Goal: Communication & Community: Answer question/provide support

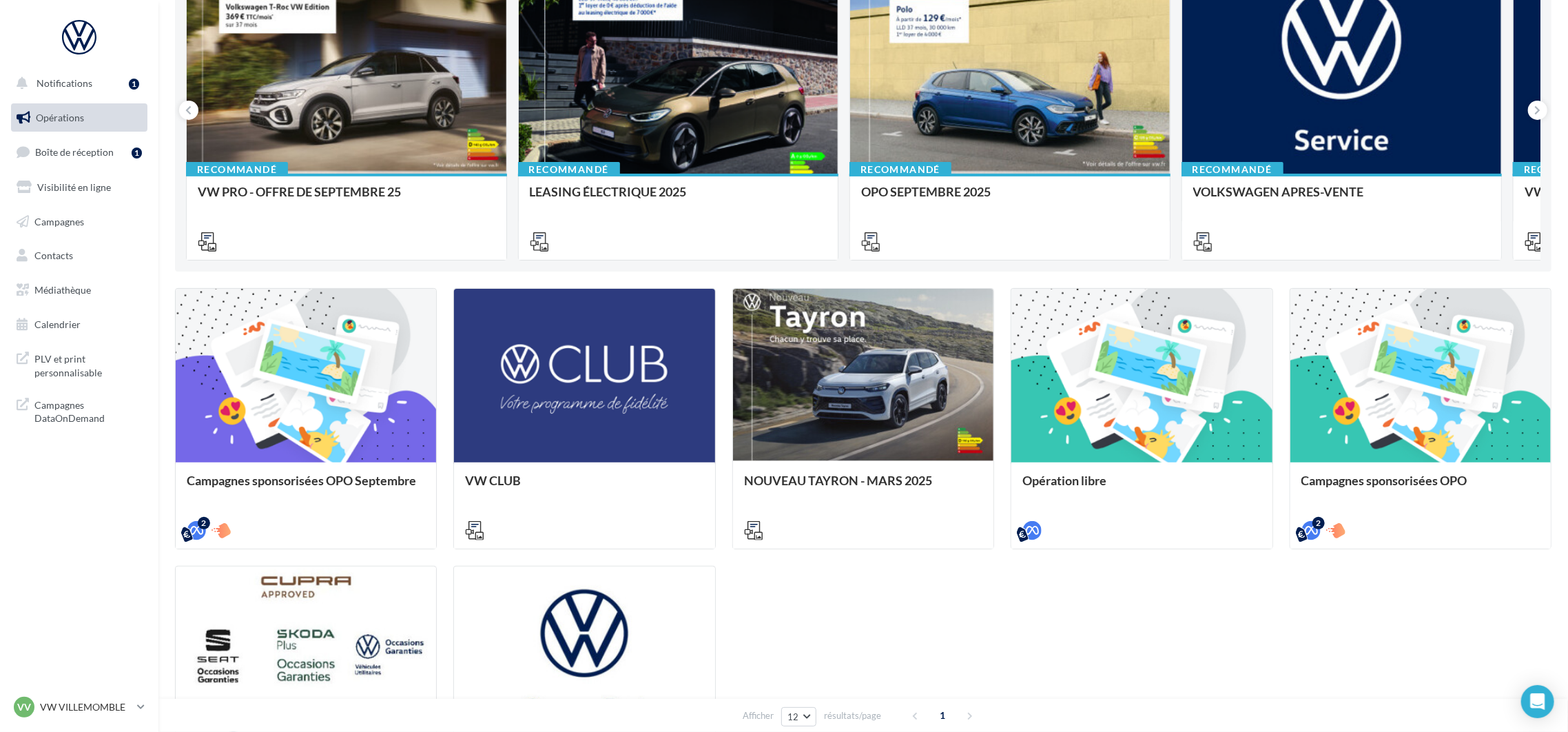
scroll to position [207, 0]
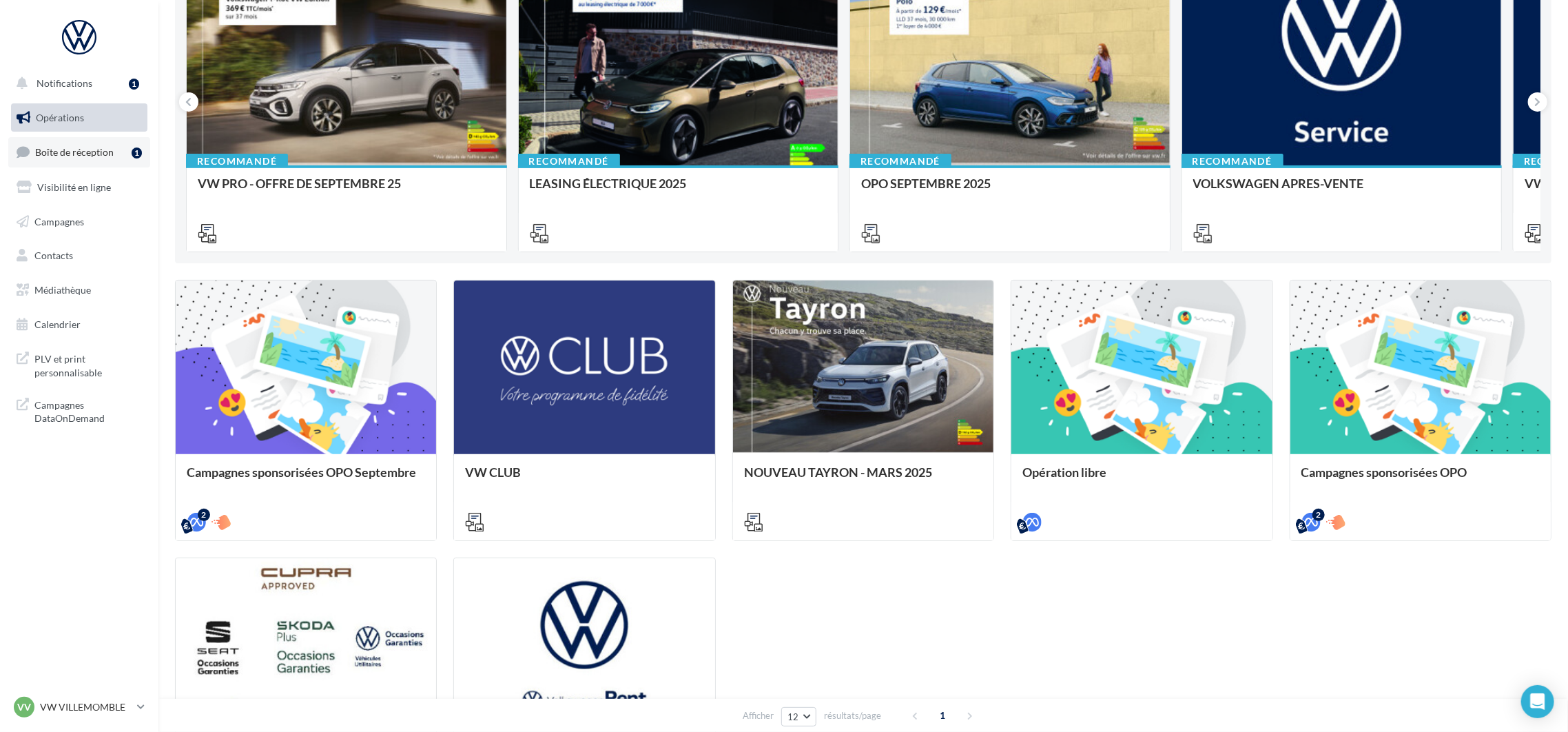
drag, startPoint x: 83, startPoint y: 151, endPoint x: 61, endPoint y: 159, distance: 23.4
click at [82, 151] on span "Boîte de réception" at bounding box center [74, 151] width 79 height 12
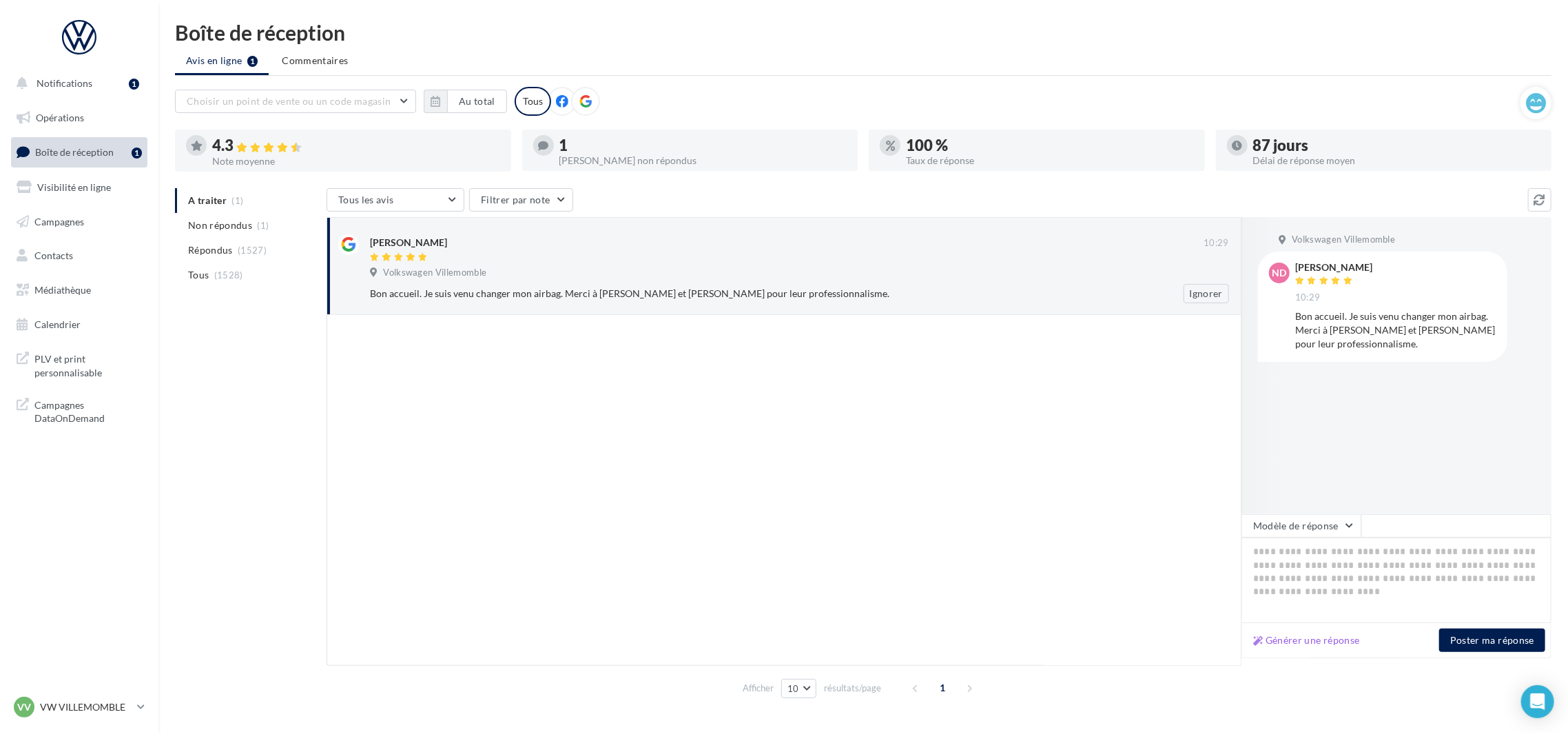
click at [547, 299] on div "Bon accueil. Je suis venu changer mon airbag. Merci à [PERSON_NAME] et [PERSON_…" at bounding box center [754, 294] width 770 height 14
click at [681, 275] on div "Volkswagen Villemomble" at bounding box center [799, 274] width 859 height 15
click at [835, 283] on div "[PERSON_NAME] 10:29 Volkswagen Villemomble Bon accueil. Je suis venu changer mo…" at bounding box center [799, 269] width 859 height 69
click at [1313, 648] on div "Générer une réponse Poster ma réponse" at bounding box center [1396, 641] width 310 height 35
click at [1293, 530] on button "Modèle de réponse" at bounding box center [1301, 526] width 120 height 24
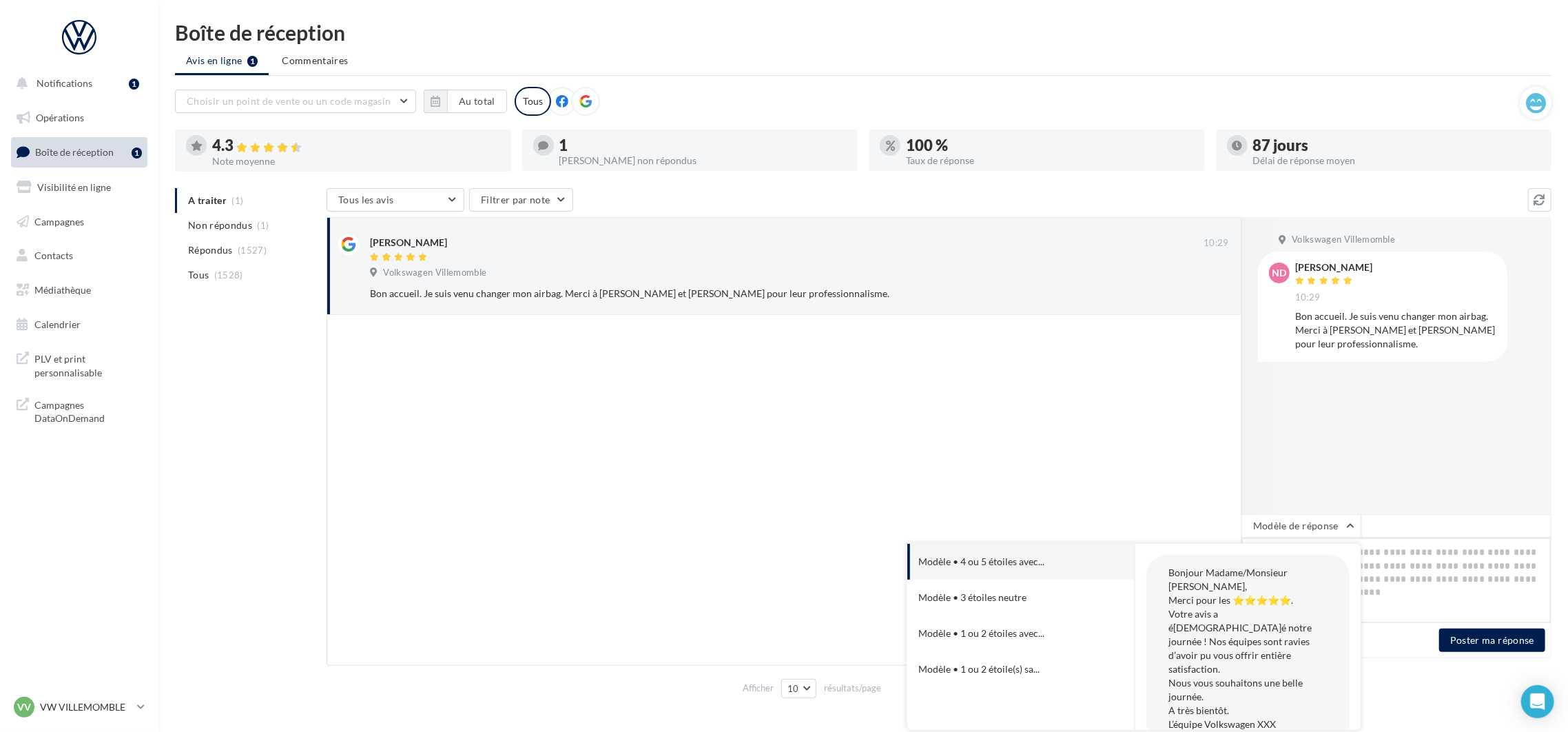
click at [1438, 590] on textarea at bounding box center [1396, 580] width 310 height 85
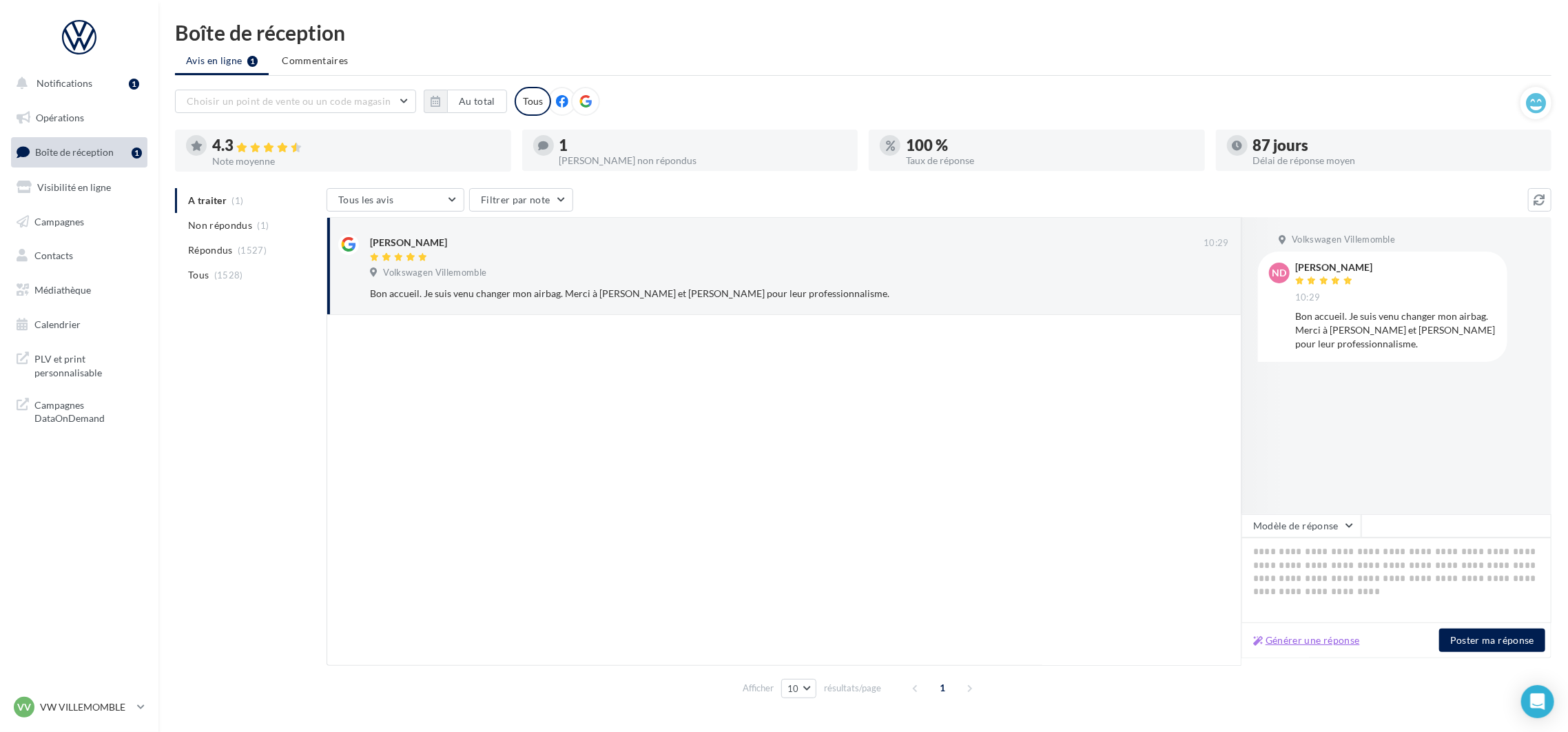
click at [1305, 635] on button "Générer une réponse" at bounding box center [1306, 640] width 118 height 17
type textarea "**********"
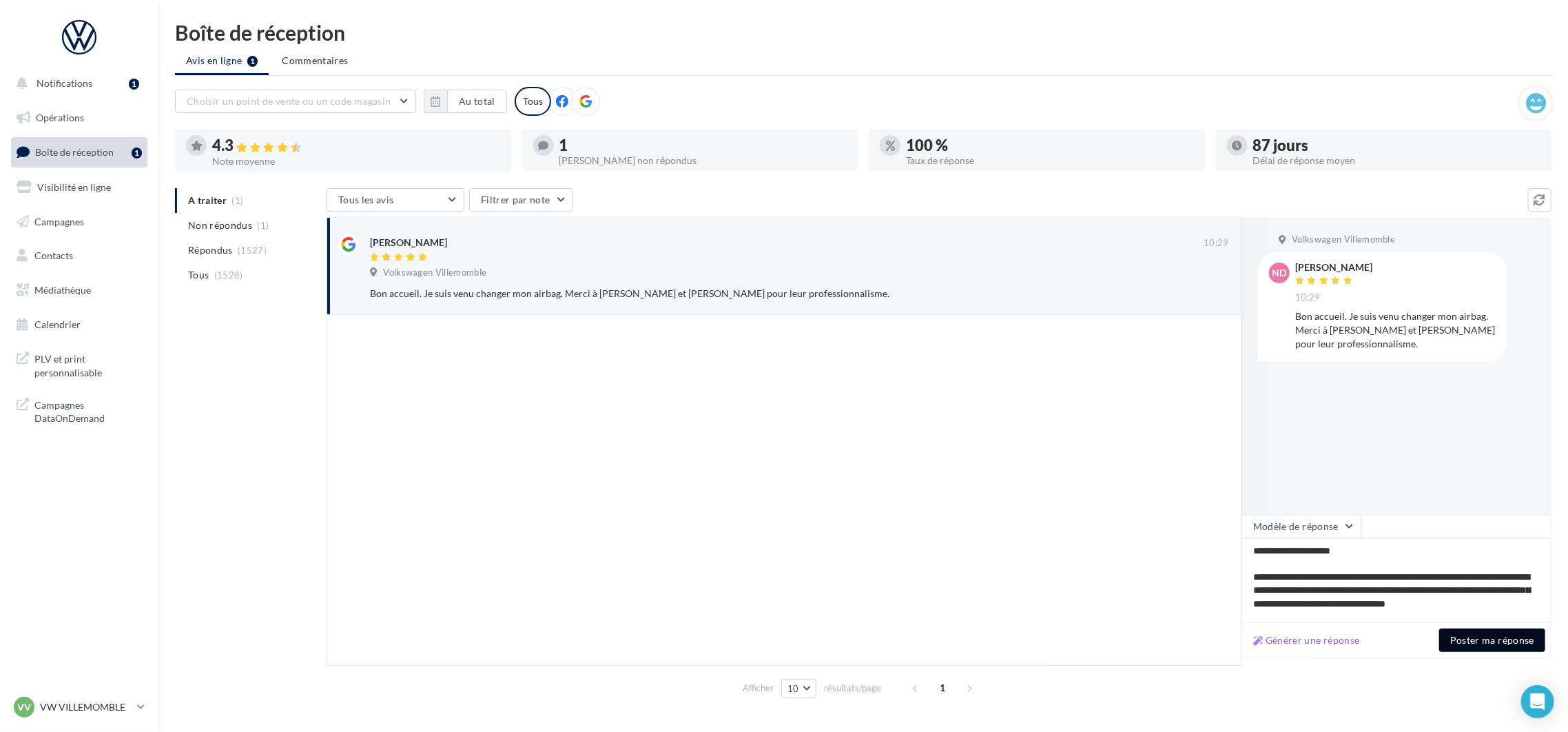
click at [1511, 642] on button "Poster ma réponse" at bounding box center [1493, 640] width 106 height 24
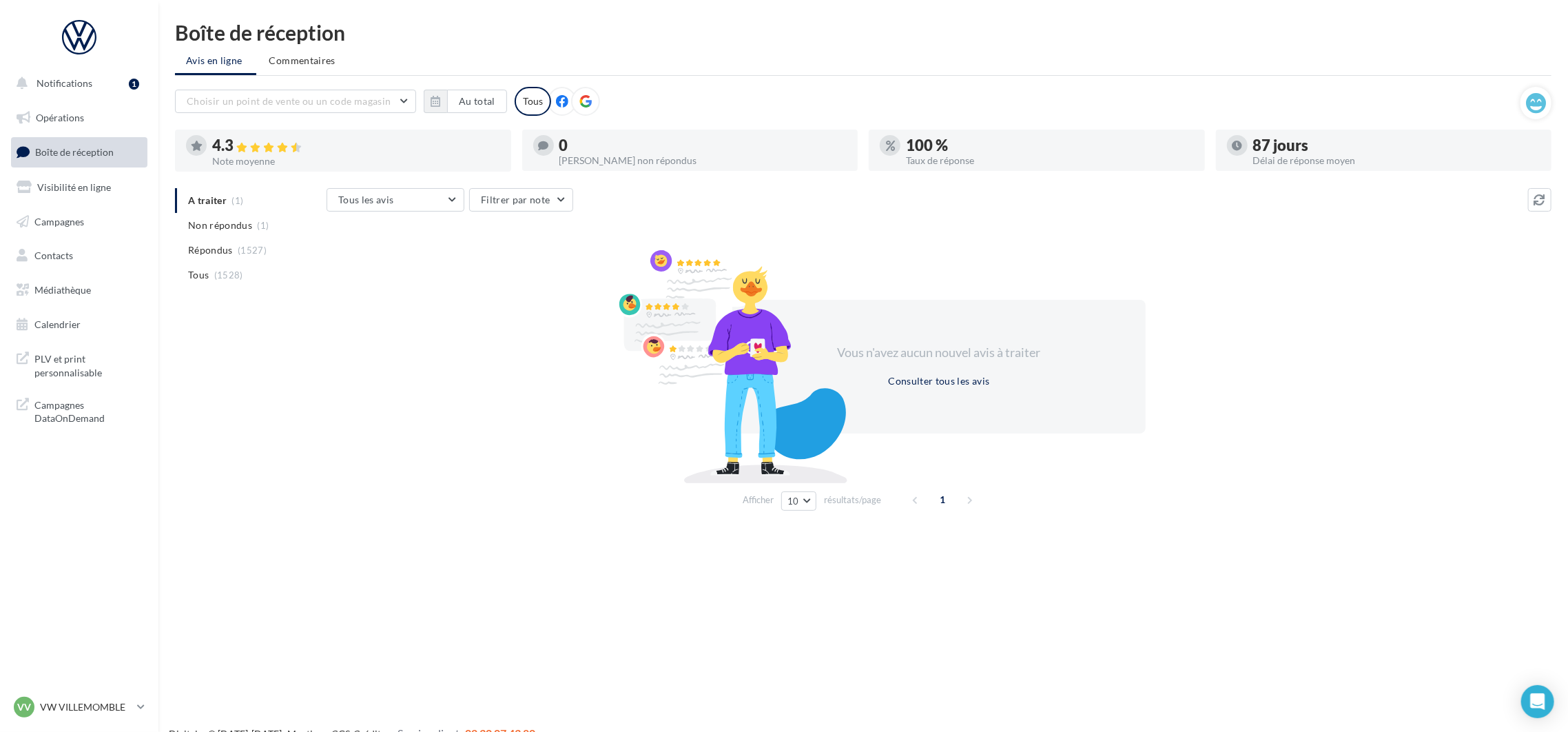
click at [1232, 605] on div "Notifications 1 Opérations Boîte de réception Visibilité en ligne Campagnes Con…" at bounding box center [784, 388] width 1568 height 732
click at [108, 710] on p "VW VILLEMOMBLE" at bounding box center [85, 707] width 91 height 14
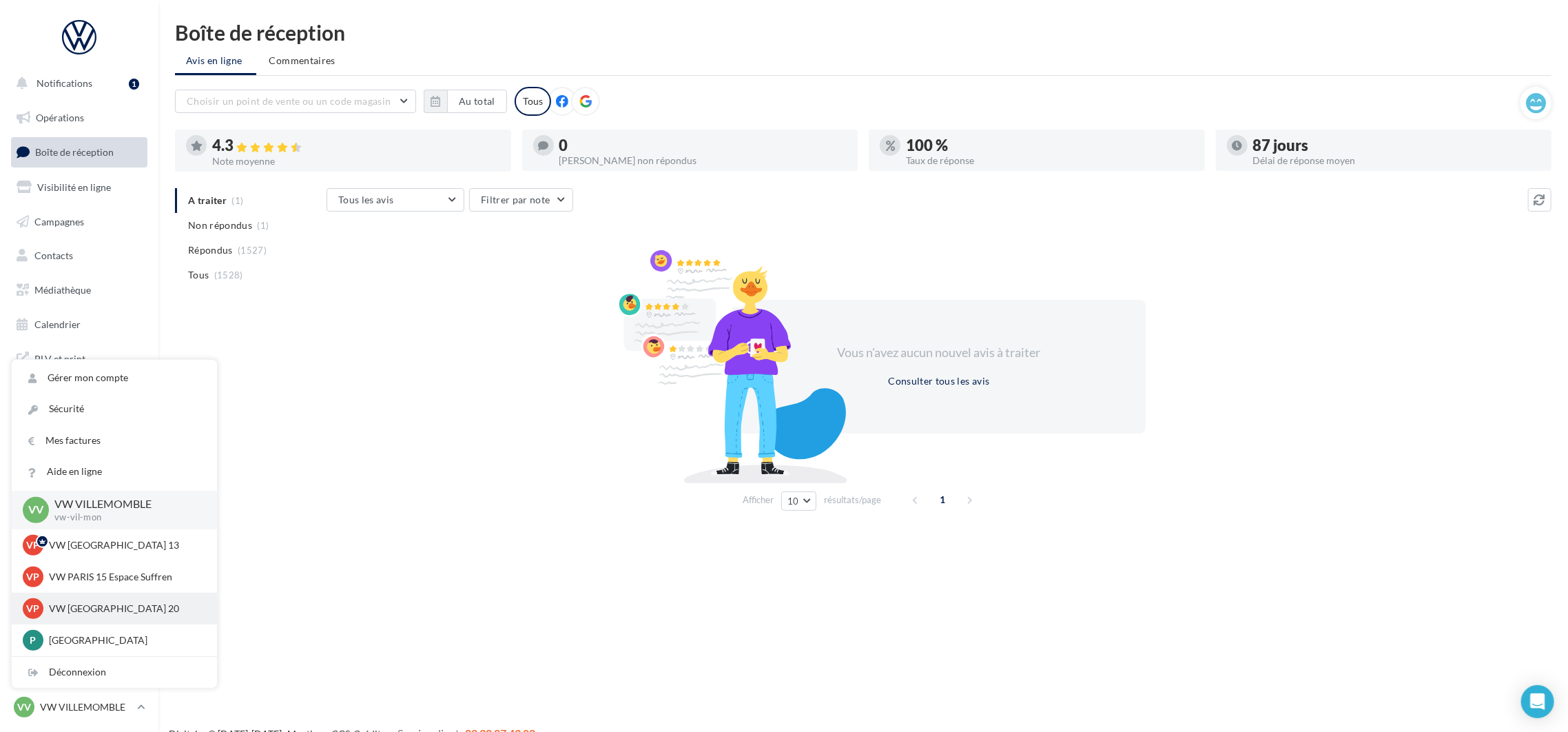
click at [121, 611] on p "VW PARIS 20" at bounding box center [124, 608] width 151 height 14
